Goal: Check status: Check status

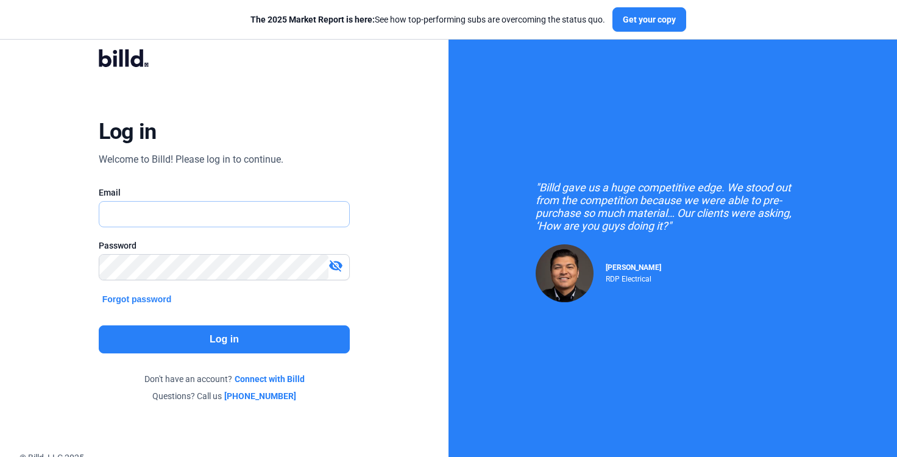
type input "[PERSON_NAME][EMAIL_ADDRESS][PERSON_NAME][DOMAIN_NAME]"
click at [251, 338] on button "Log in" at bounding box center [225, 340] width 252 height 28
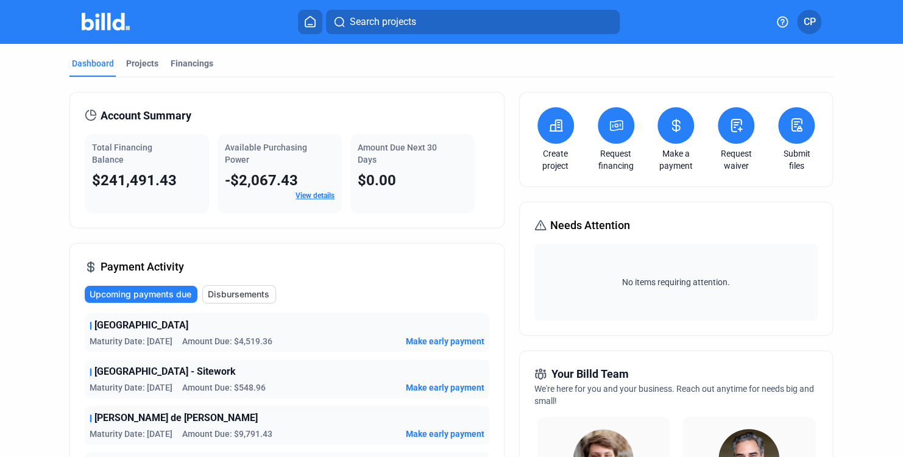
drag, startPoint x: 252, startPoint y: 159, endPoint x: 213, endPoint y: 137, distance: 45.1
click at [213, 137] on div "Total Financing Balance $241,491.43 Available Purchasing Power -$2,067.43 View …" at bounding box center [287, 173] width 405 height 79
